Goal: Information Seeking & Learning: Learn about a topic

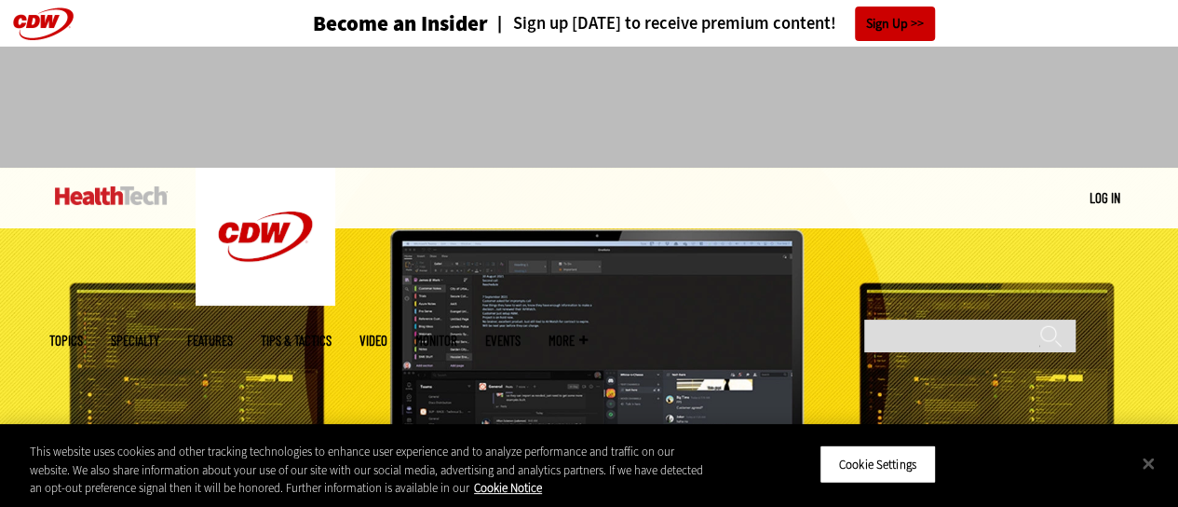
click at [86, 196] on img at bounding box center [111, 195] width 113 height 19
click at [93, 200] on img at bounding box center [111, 195] width 113 height 19
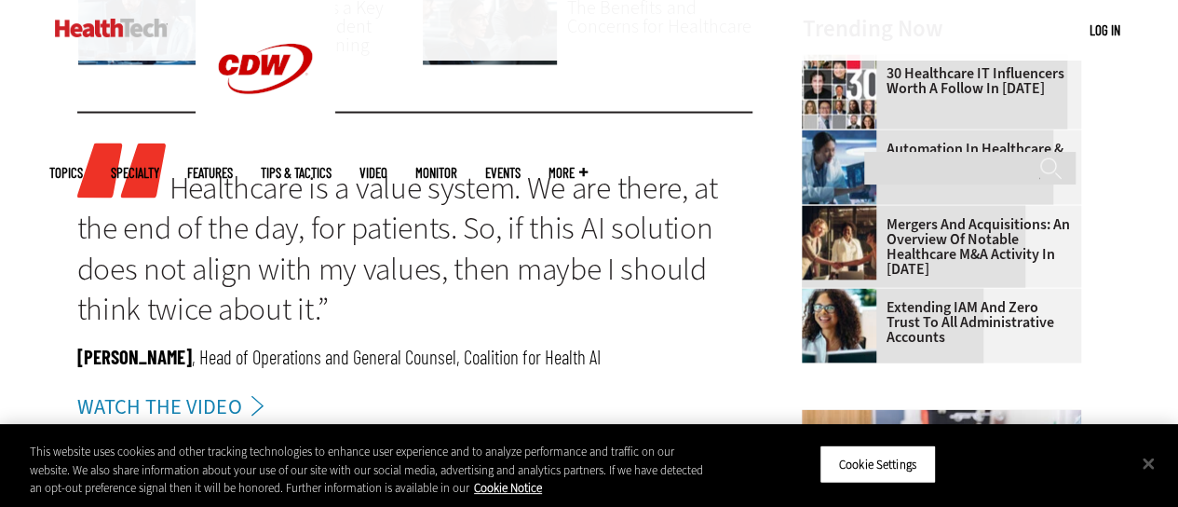
scroll to position [1801, 0]
click at [1034, 92] on link "30 Healthcare IT Influencers Worth a Follow in [DATE]" at bounding box center [936, 82] width 268 height 30
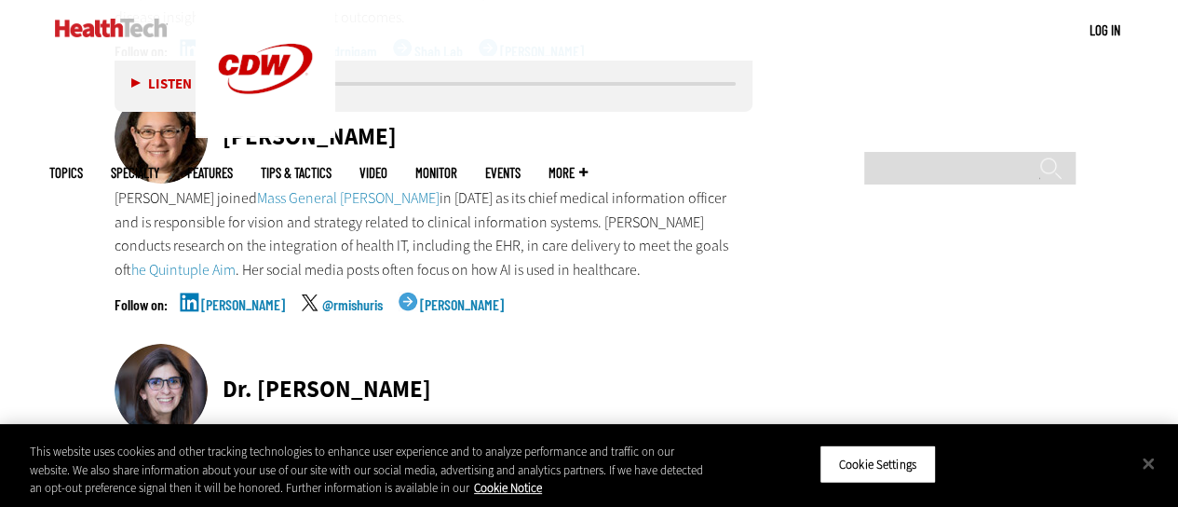
scroll to position [3225, 0]
